Goal: Task Accomplishment & Management: Use online tool/utility

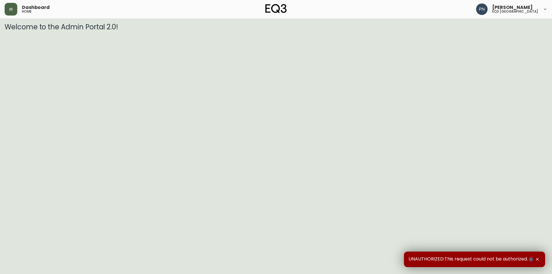
click at [12, 7] on icon "button" at bounding box center [11, 9] width 5 height 5
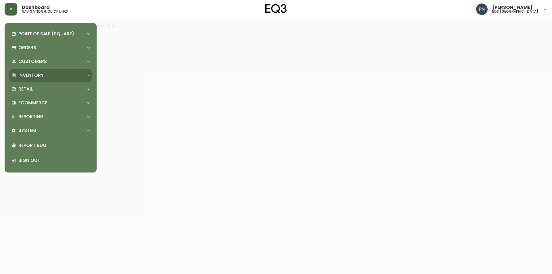
click at [76, 79] on div "Inventory" at bounding box center [50, 75] width 83 height 13
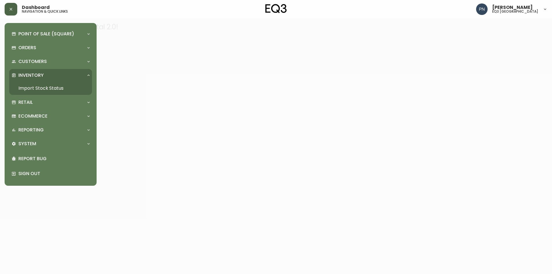
click at [73, 88] on link "Import Stock Status" at bounding box center [50, 88] width 83 height 13
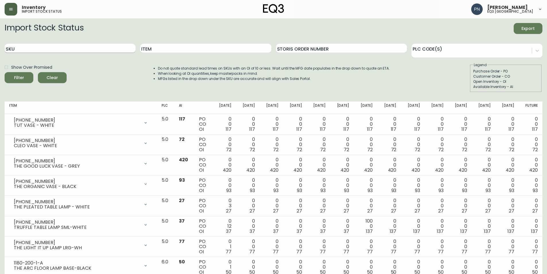
click at [111, 48] on input "SKU" at bounding box center [70, 48] width 131 height 9
paste input "7020-040-4-A"
type input "7020-040-4-A"
click at [5, 72] on button "Filter" at bounding box center [19, 77] width 29 height 11
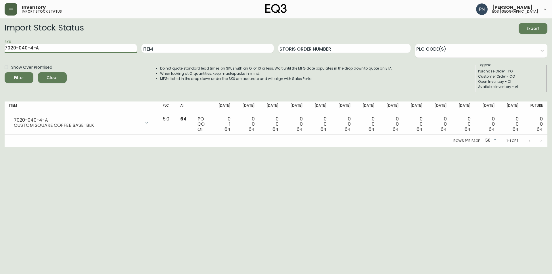
drag, startPoint x: 71, startPoint y: 47, endPoint x: 0, endPoint y: 41, distance: 70.9
click at [0, 41] on main "Import Stock Status Export SKU 7020-040-4-A Item Storis Order Number PLC Code(s…" at bounding box center [276, 82] width 552 height 129
paste input "7020-040-0-A"
type input "7020-040-0-A"
click at [5, 72] on button "Filter" at bounding box center [19, 77] width 29 height 11
